Goal: Task Accomplishment & Management: Use online tool/utility

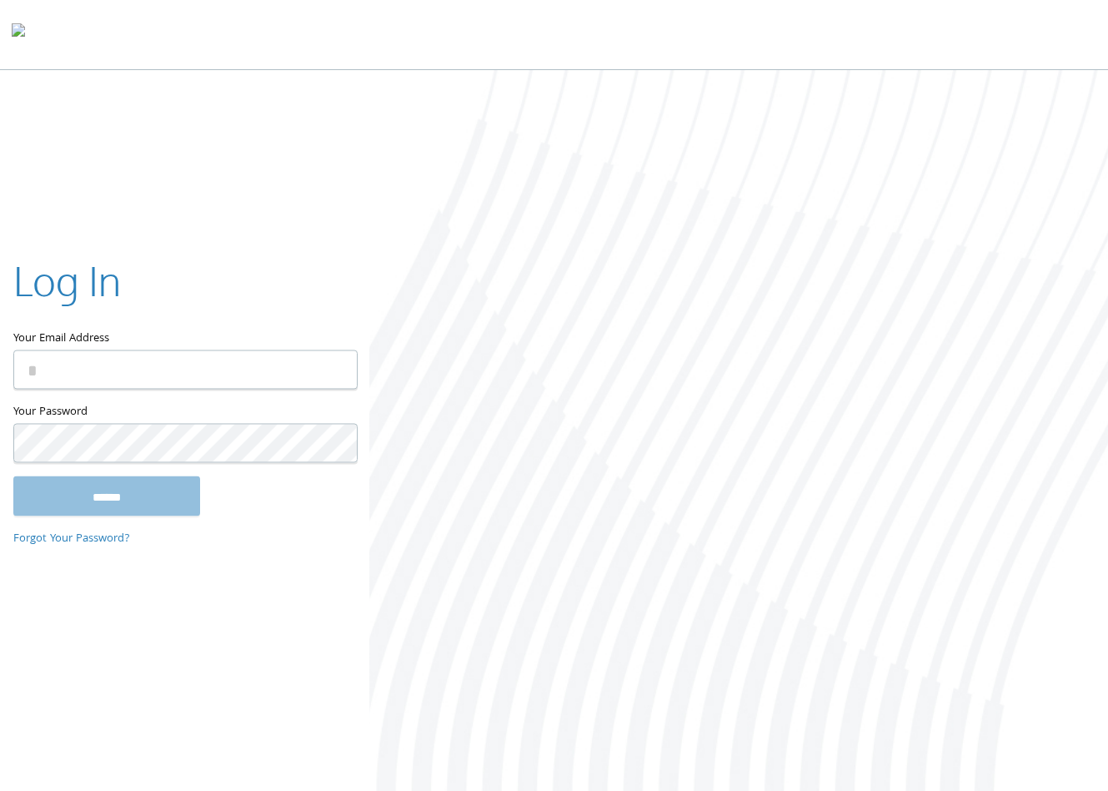
type input "**********"
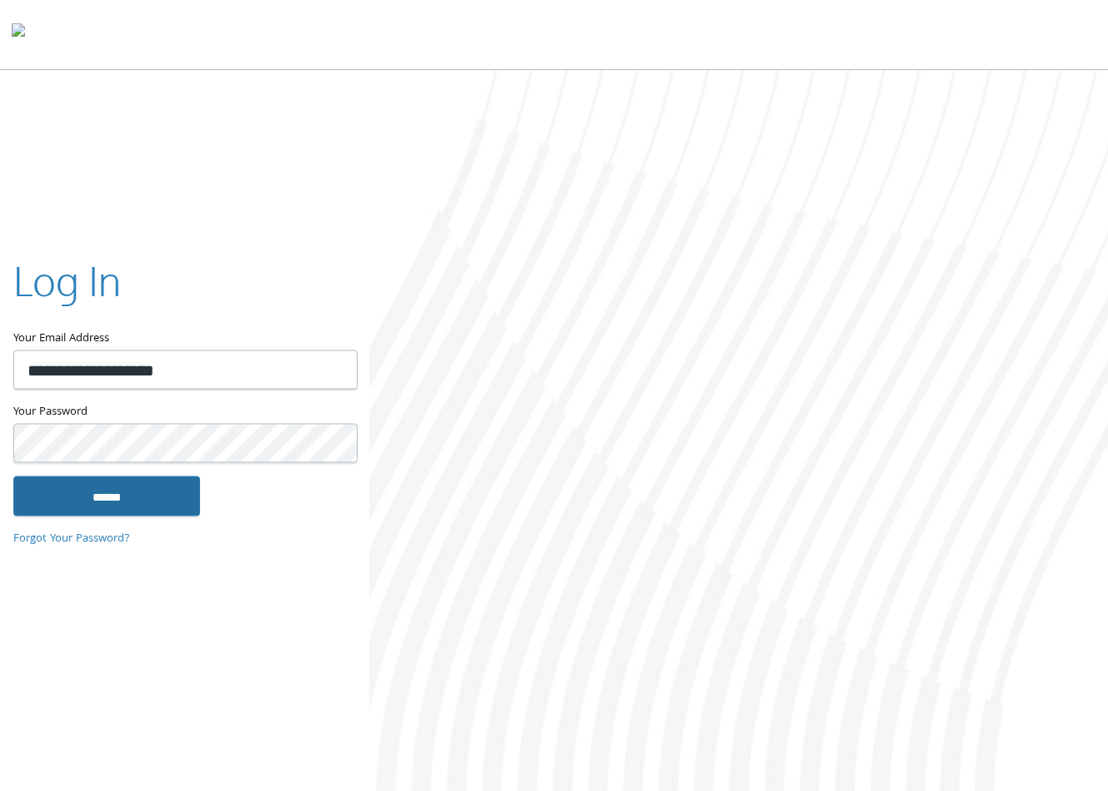
click at [87, 500] on input "******" at bounding box center [106, 496] width 187 height 40
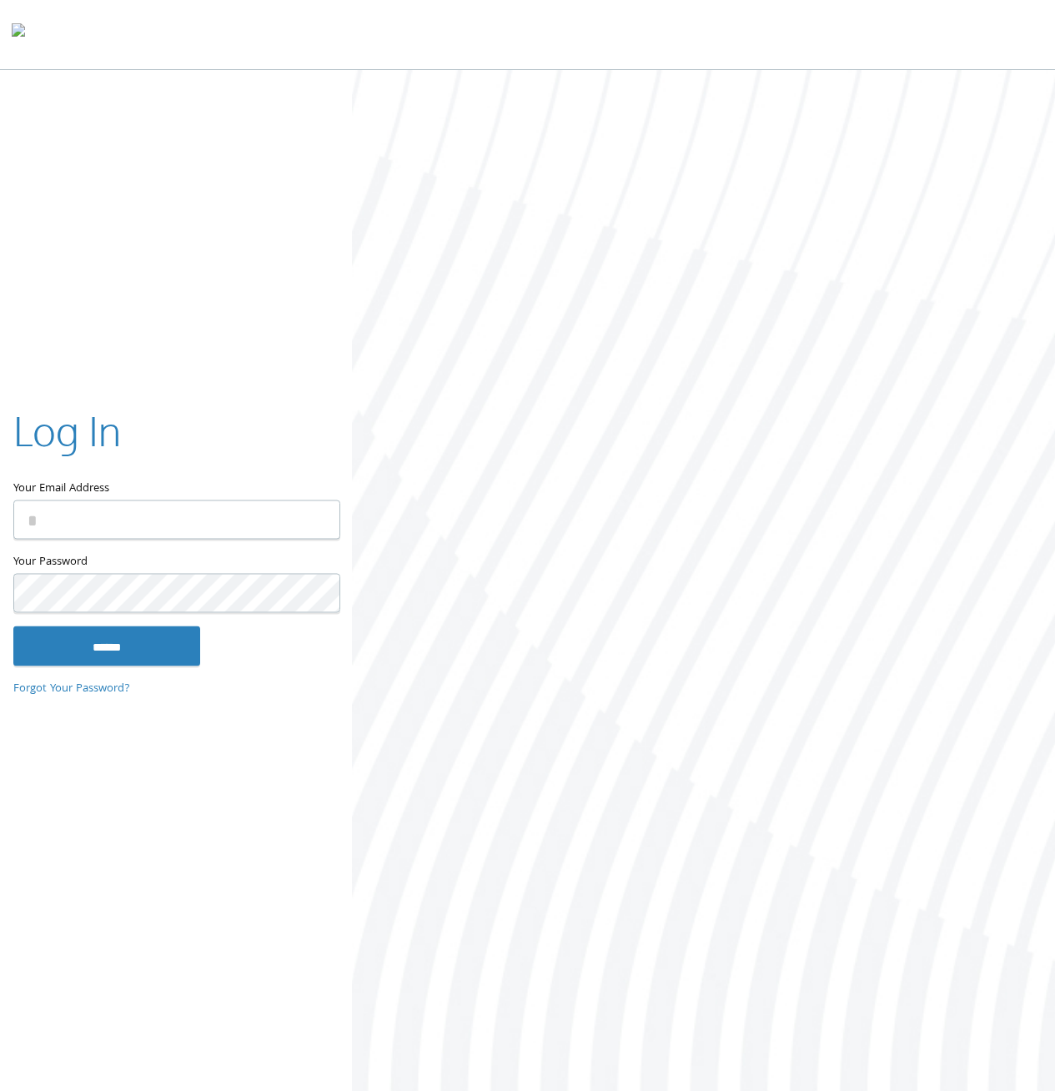
type input "**********"
click at [77, 632] on input "******" at bounding box center [106, 646] width 187 height 40
